Goal: Task Accomplishment & Management: Use online tool/utility

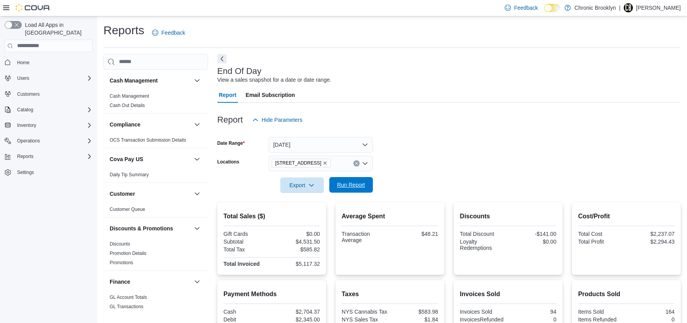
click at [354, 187] on span "Run Report" at bounding box center [351, 185] width 28 height 8
click at [355, 188] on span "Run Report" at bounding box center [351, 185] width 28 height 8
